Goal: Information Seeking & Learning: Learn about a topic

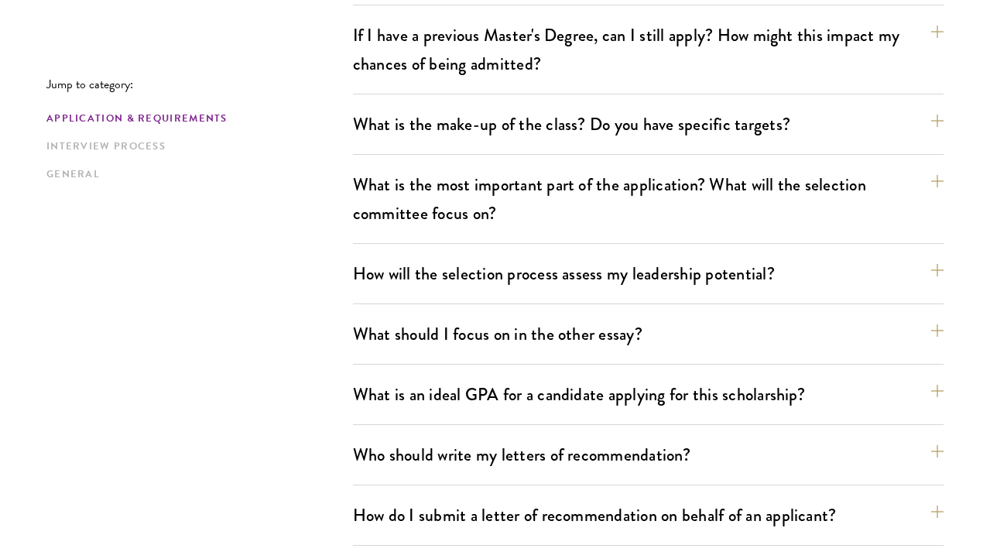
scroll to position [805, 0]
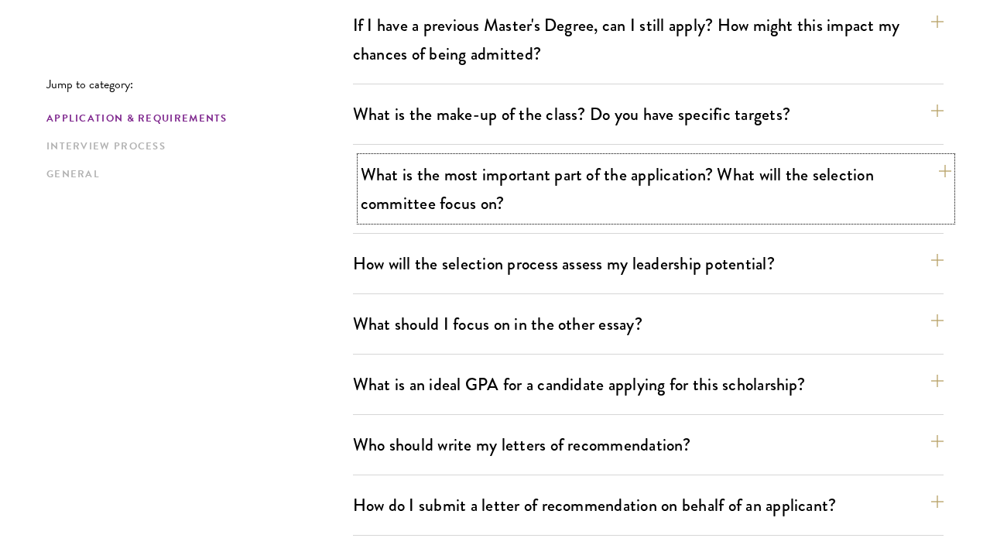
click at [497, 186] on button "What is the most important part of the application? What will the selection com…" at bounding box center [656, 188] width 590 height 63
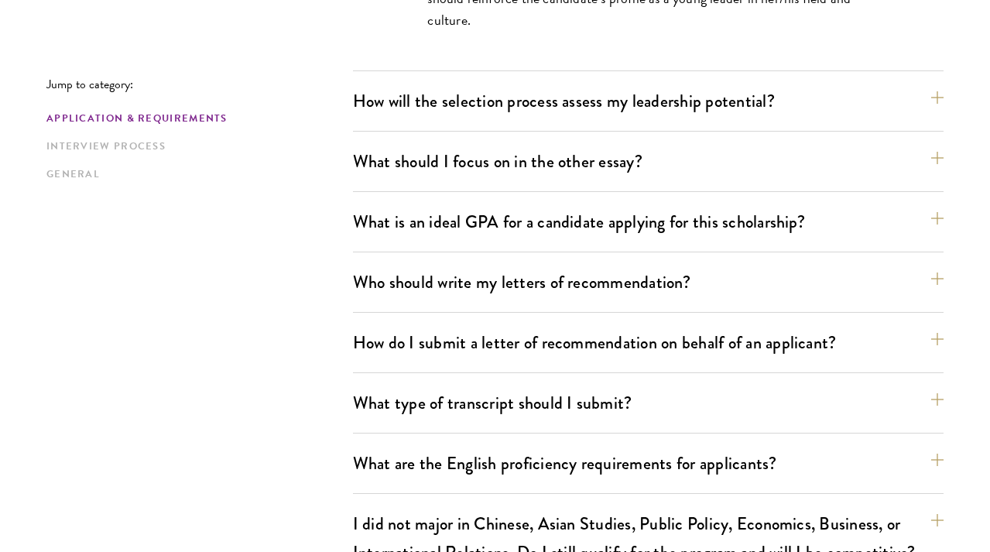
scroll to position [1194, 0]
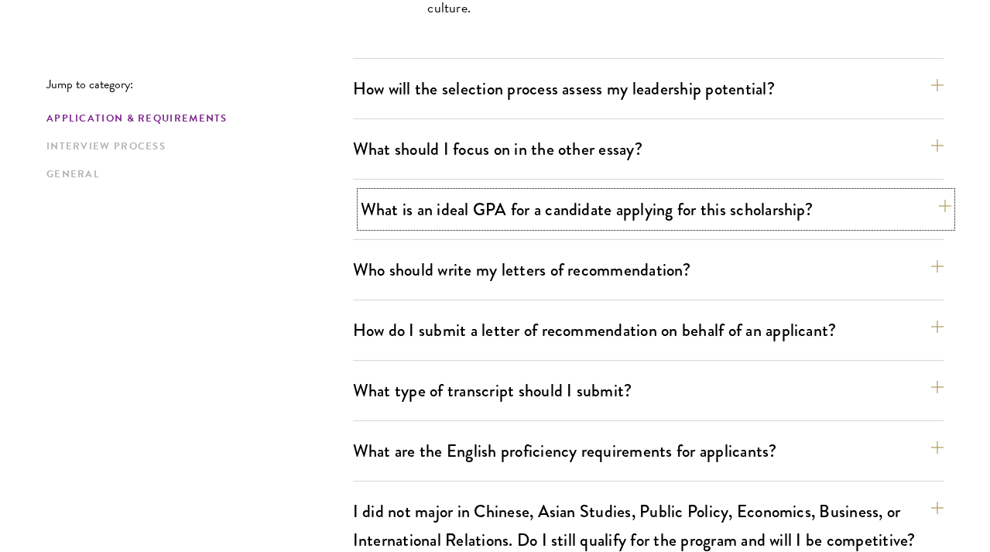
click at [471, 195] on button "What is an ideal GPA for a candidate applying for this scholarship?" at bounding box center [656, 209] width 590 height 35
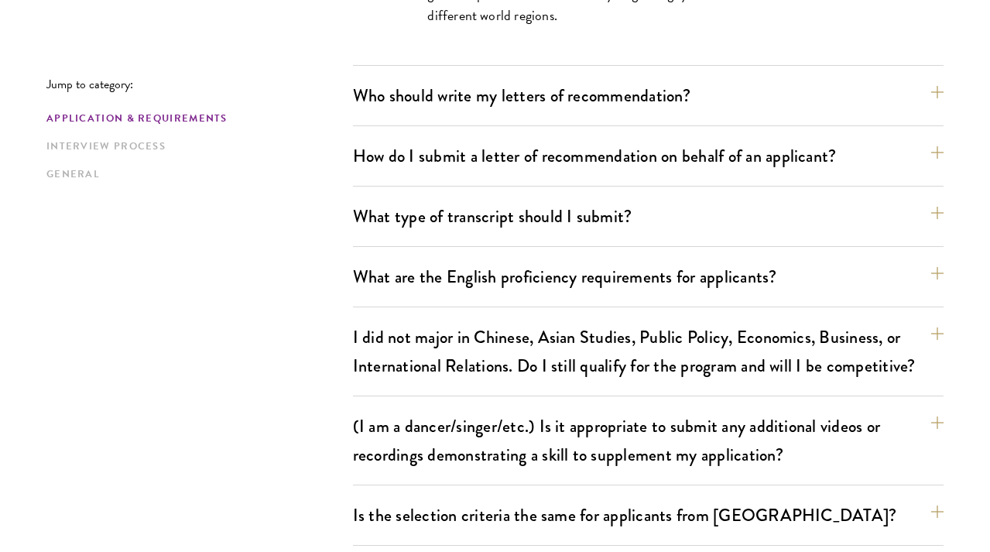
scroll to position [1421, 0]
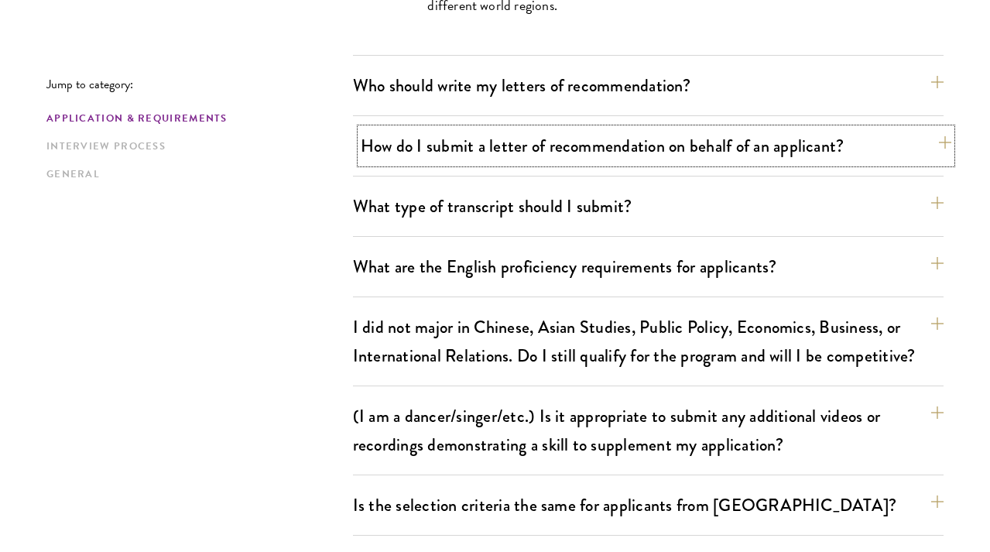
click at [480, 139] on button "How do I submit a letter of recommendation on behalf of an applicant?" at bounding box center [656, 145] width 590 height 35
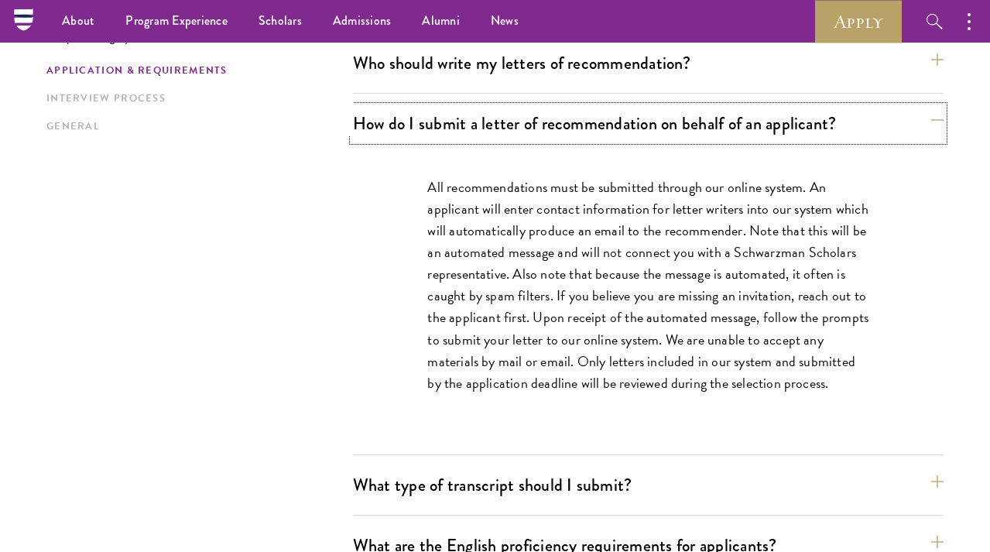
scroll to position [1174, 0]
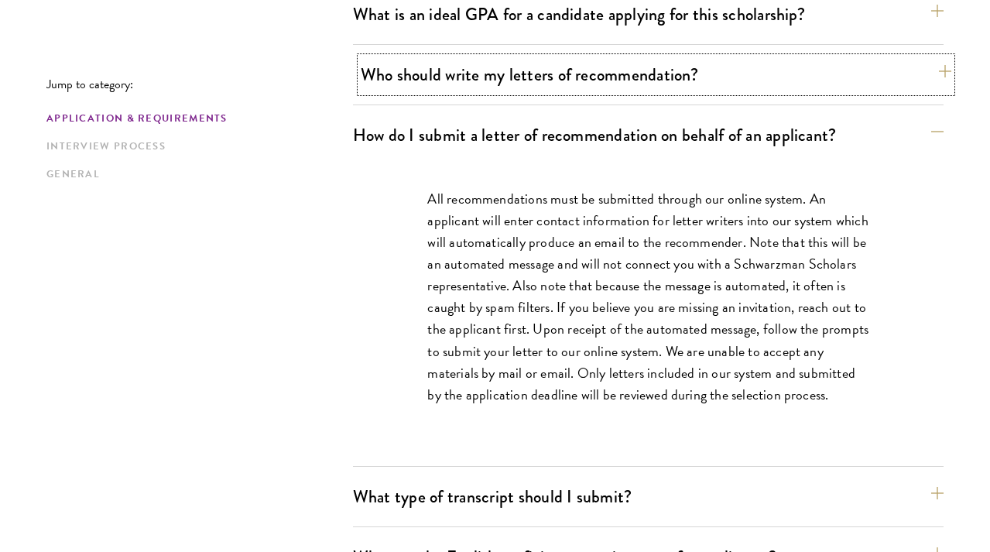
click at [588, 79] on button "Who should write my letters of recommendation?" at bounding box center [656, 74] width 590 height 35
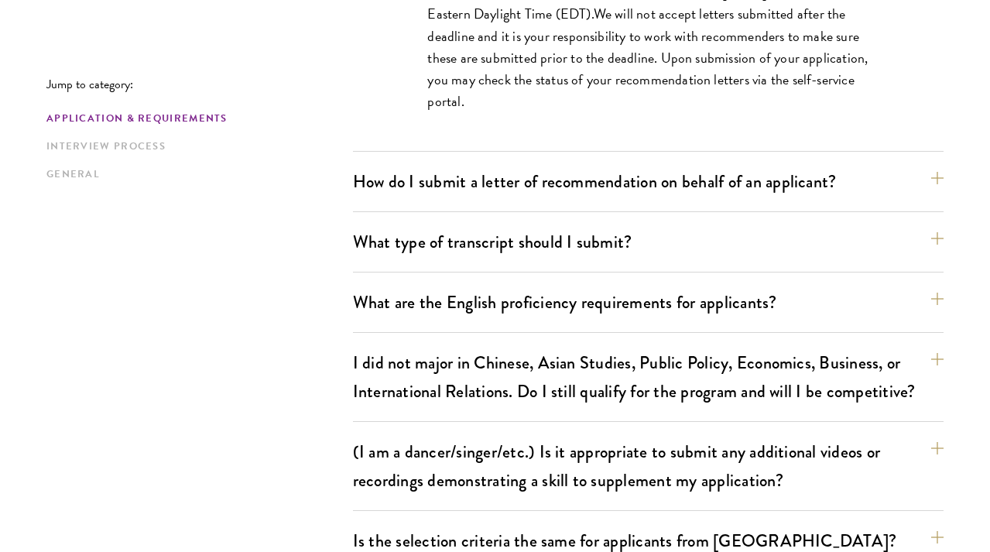
scroll to position [1783, 0]
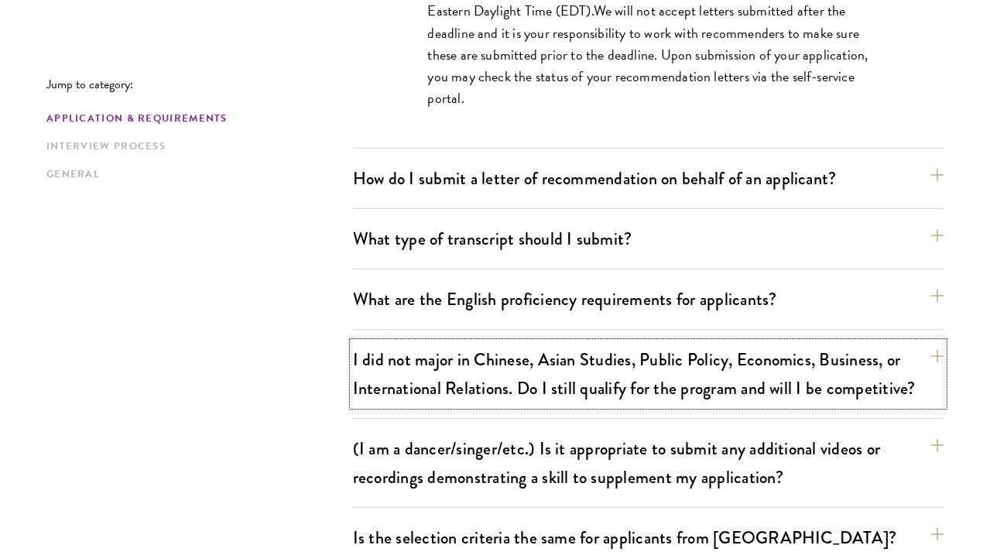
click at [585, 374] on button "I did not major in Chinese, Asian Studies, Public Policy, Economics, Business, …" at bounding box center [648, 373] width 590 height 63
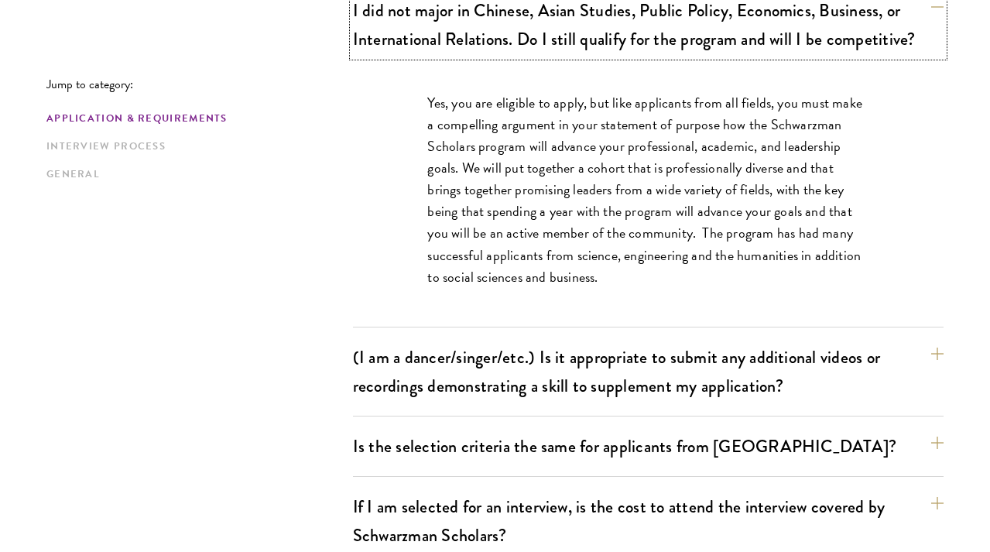
scroll to position [1481, 0]
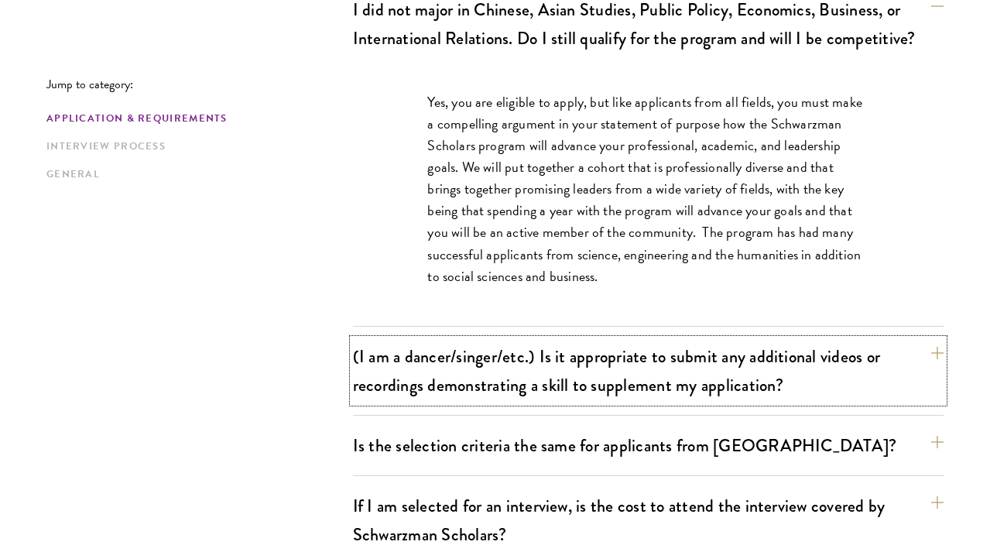
click at [585, 374] on button "(I am a dancer/singer/etc.) Is it appropriate to submit any additional videos o…" at bounding box center [648, 370] width 590 height 63
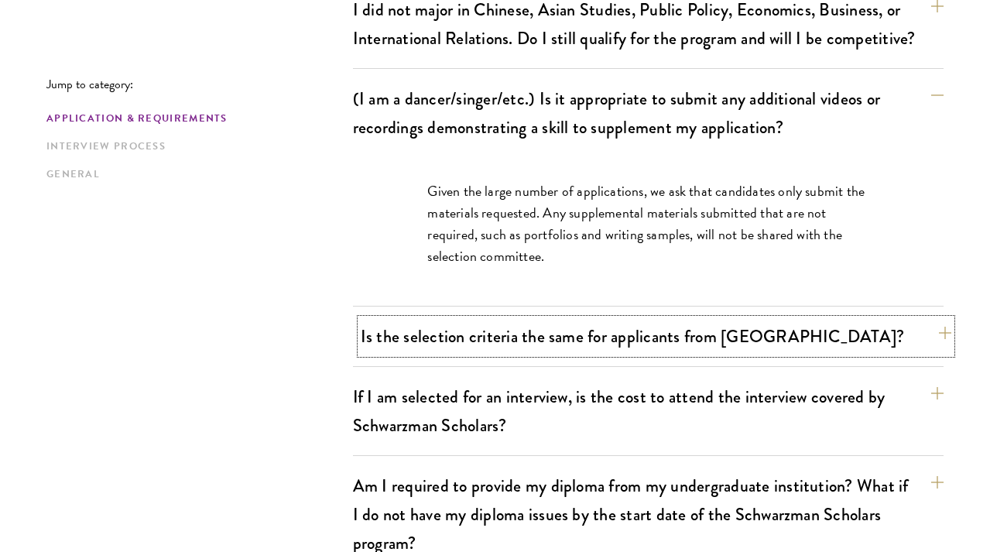
click at [589, 347] on button "Is the selection criteria the same for applicants from [GEOGRAPHIC_DATA]?" at bounding box center [656, 336] width 590 height 35
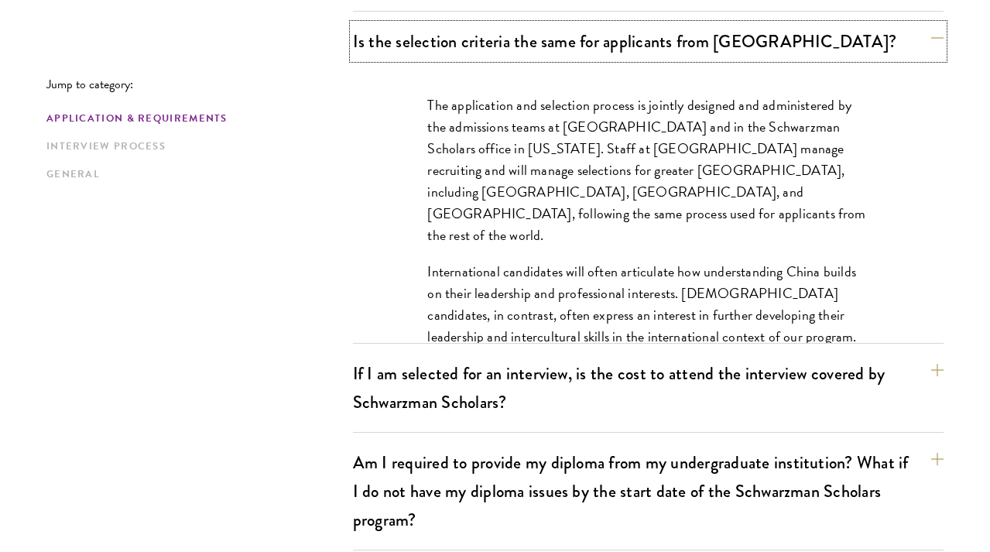
scroll to position [1633, 0]
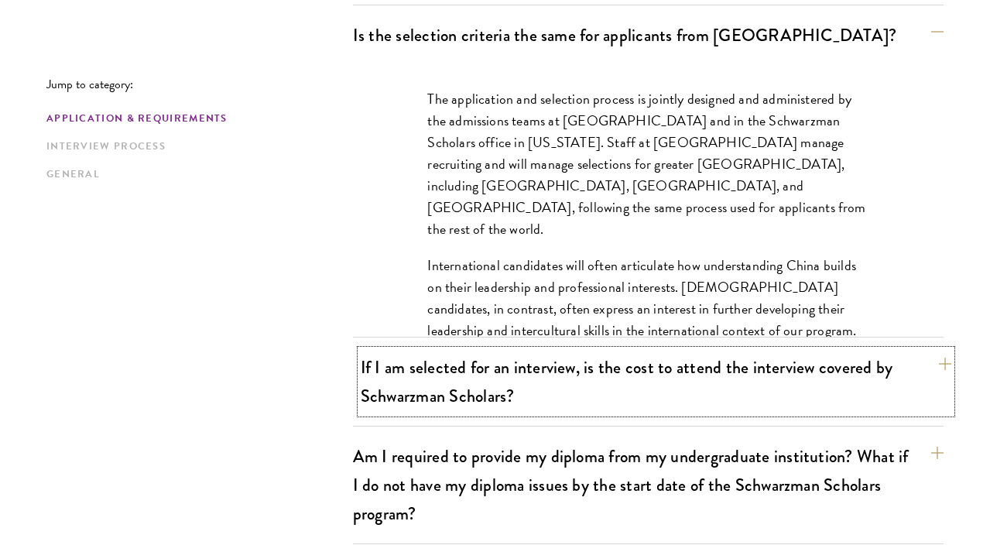
click at [621, 388] on button "If I am selected for an interview, is the cost to attend the interview covered …" at bounding box center [656, 381] width 590 height 63
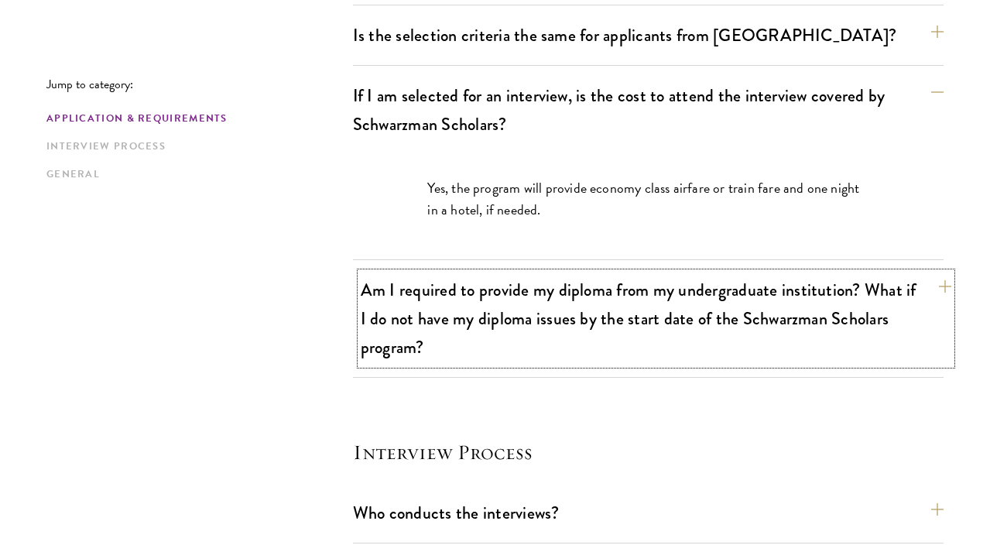
click at [599, 326] on button "Am I required to provide my diploma from my undergraduate institution? What if …" at bounding box center [656, 318] width 590 height 92
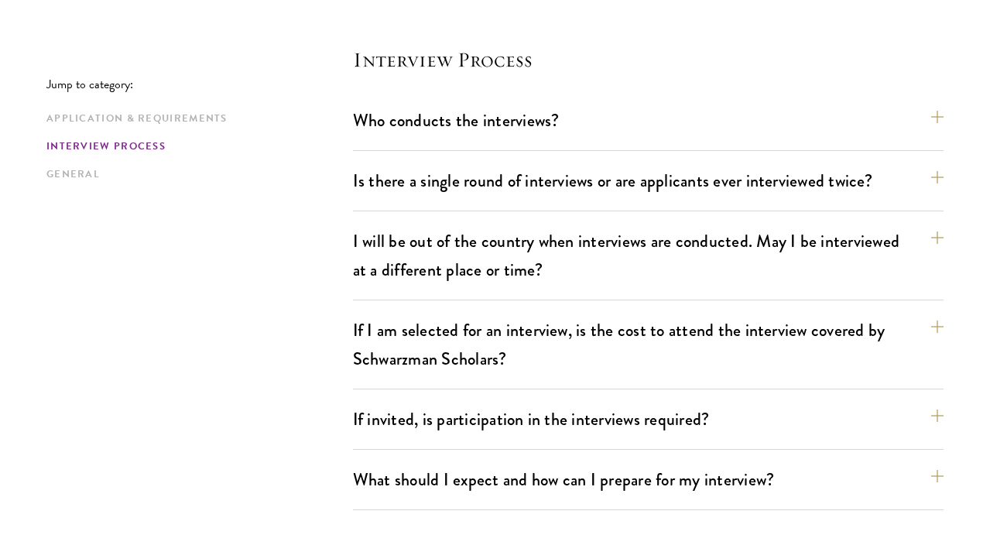
scroll to position [2114, 0]
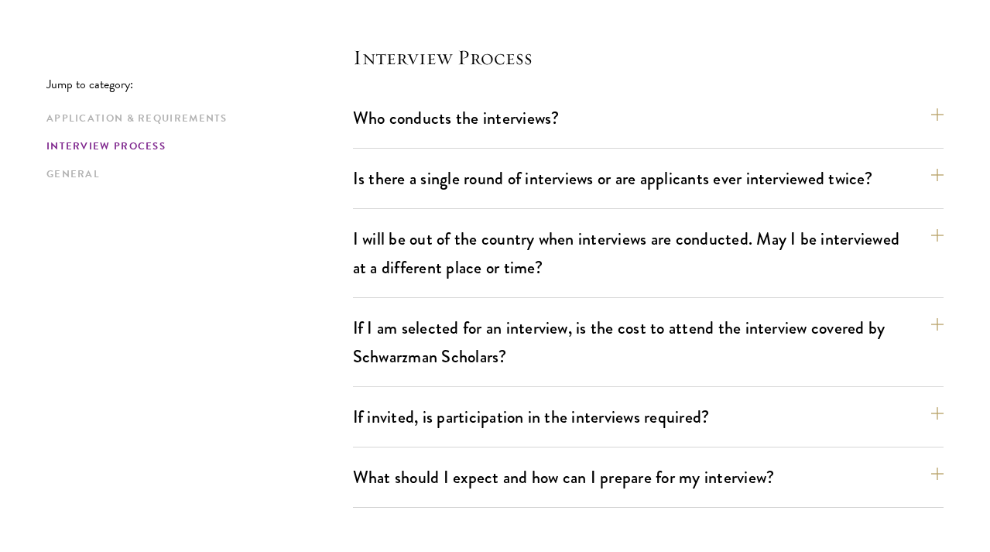
click at [572, 138] on div "Who conducts the interviews? Interview panelists are distinguished senior figur…" at bounding box center [648, 125] width 590 height 48
click at [571, 113] on button "Who conducts the interviews?" at bounding box center [656, 118] width 590 height 35
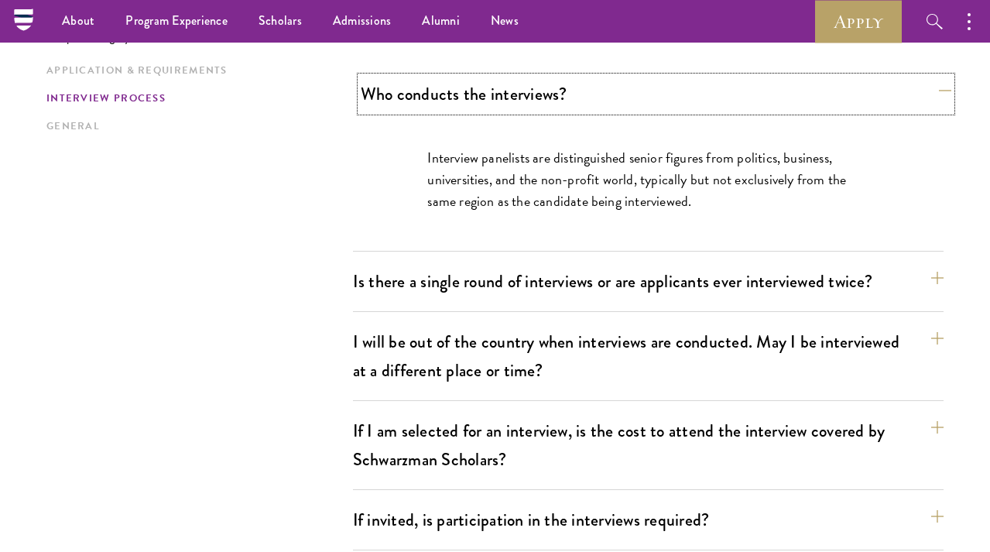
scroll to position [1923, 0]
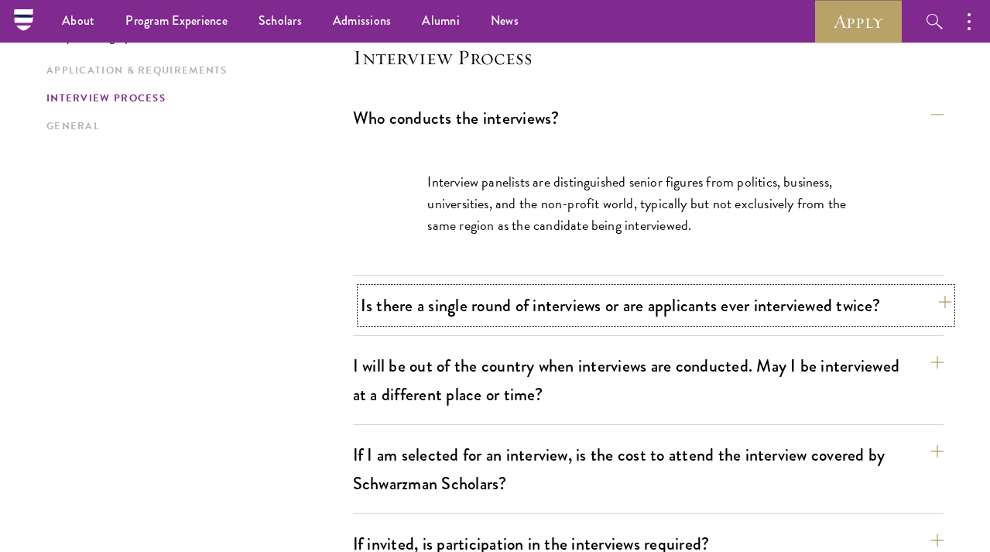
click at [577, 304] on button "Is there a single round of interviews or are applicants ever interviewed twice?" at bounding box center [656, 305] width 590 height 35
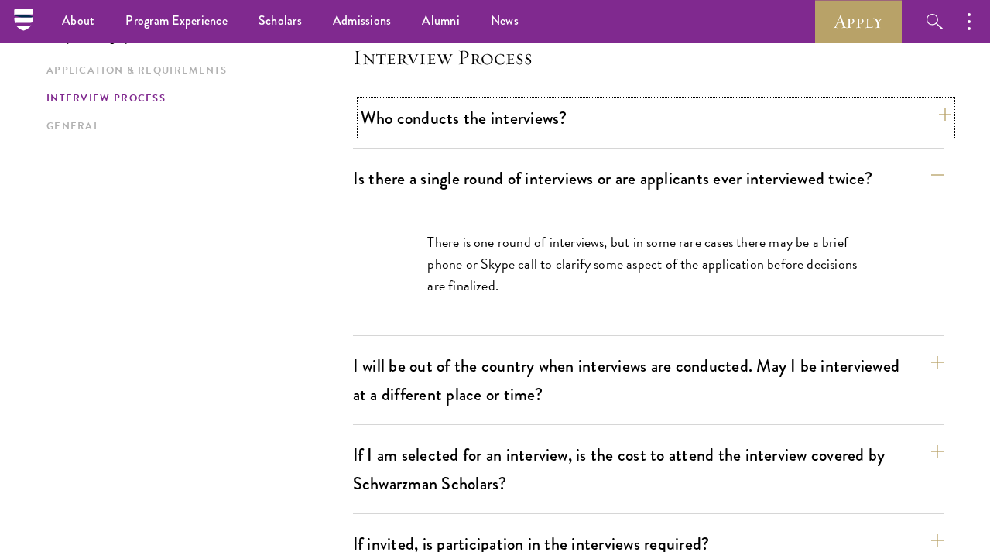
click at [541, 124] on button "Who conducts the interviews?" at bounding box center [656, 118] width 590 height 35
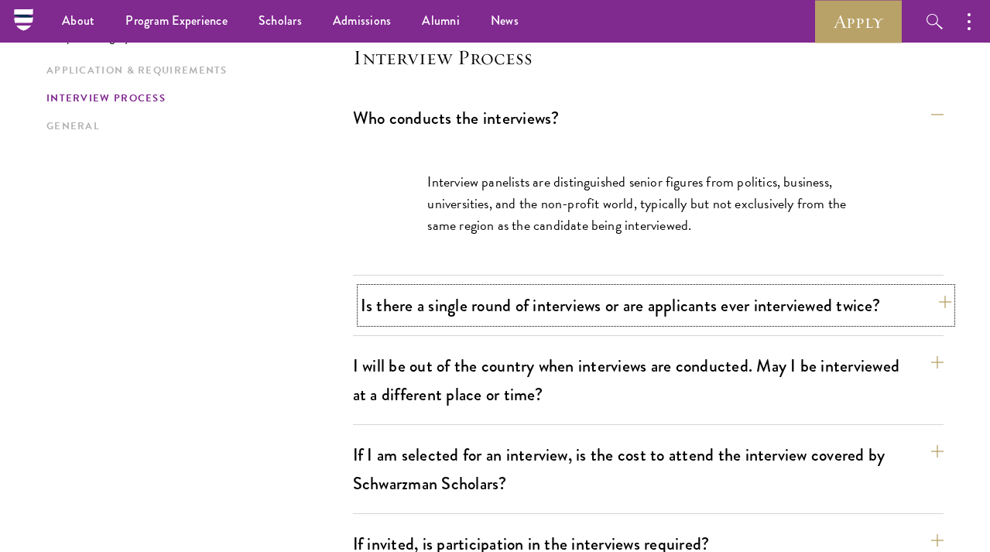
click at [589, 307] on button "Is there a single round of interviews or are applicants ever interviewed twice?" at bounding box center [656, 305] width 590 height 35
